Goal: Information Seeking & Learning: Learn about a topic

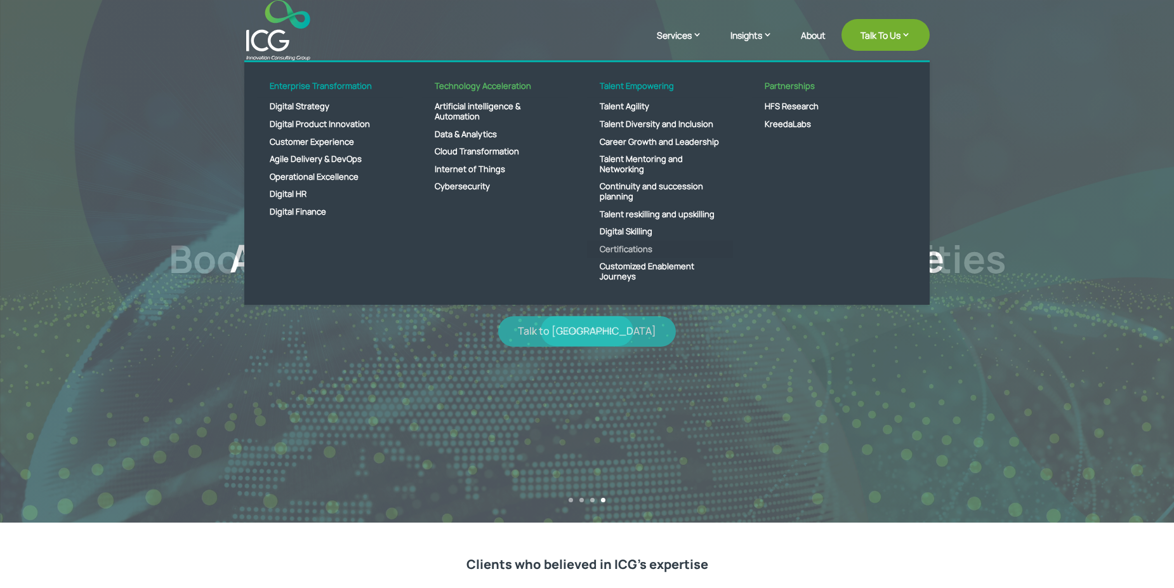
click at [625, 246] on link "Certifications" at bounding box center [660, 249] width 146 height 18
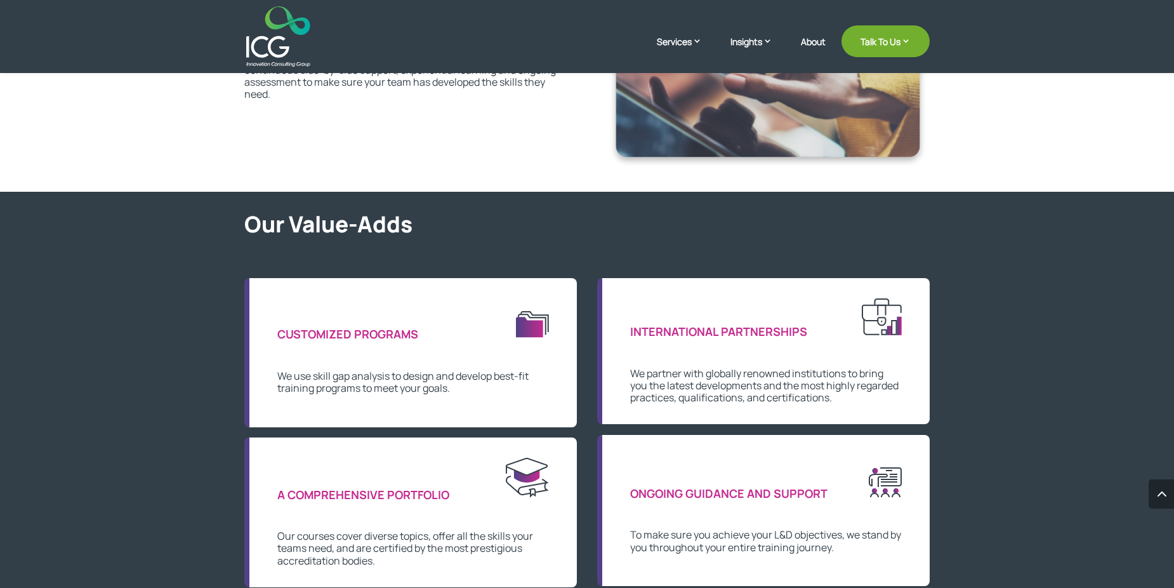
scroll to position [567, 0]
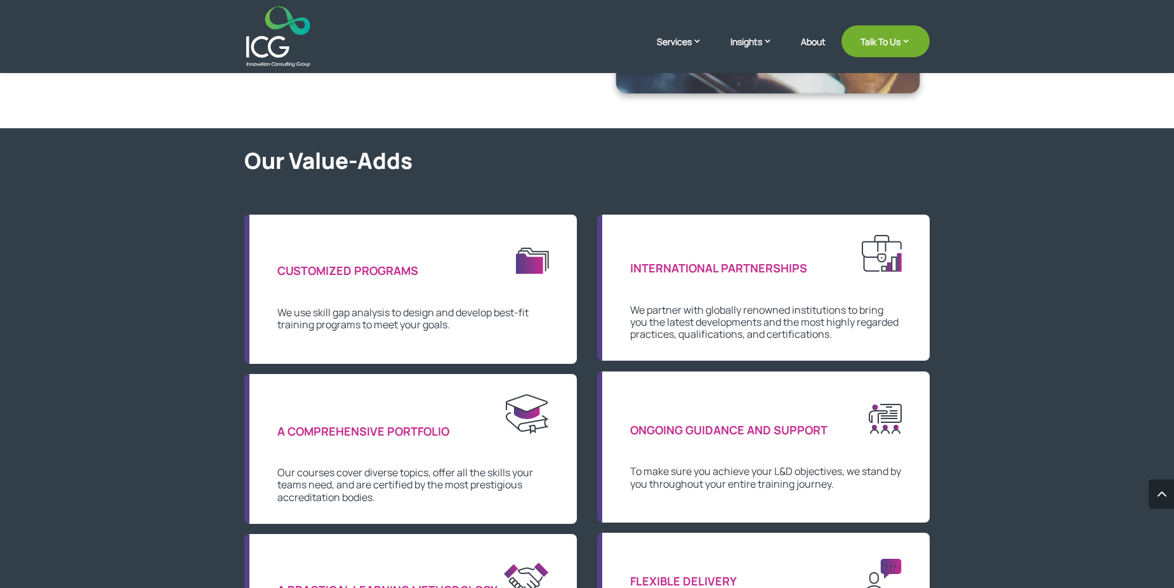
click at [712, 328] on p "We partner with globally renowned institutions to bring you the latest developm…" at bounding box center [766, 322] width 272 height 37
click at [872, 263] on img at bounding box center [882, 253] width 40 height 37
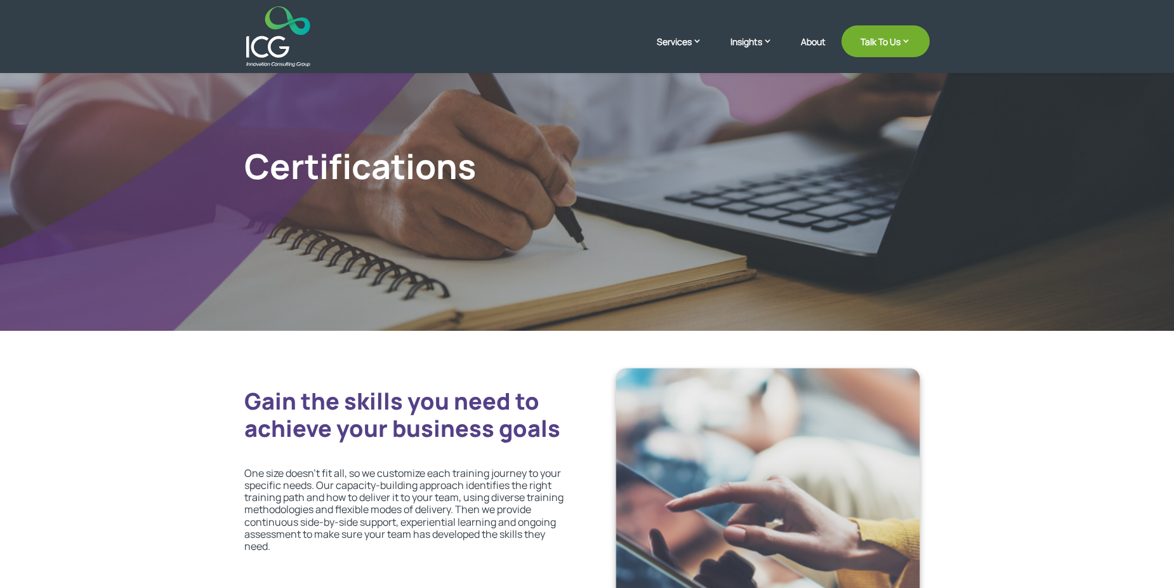
scroll to position [0, 0]
